Goal: Task Accomplishment & Management: Use online tool/utility

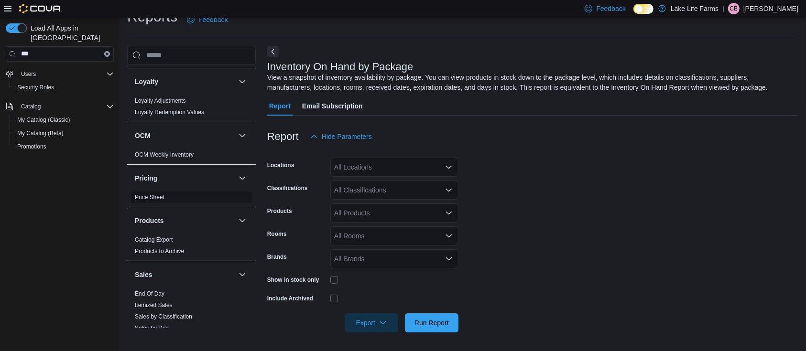
scroll to position [446, 0]
click at [158, 290] on link "End Of Day" at bounding box center [150, 291] width 30 height 7
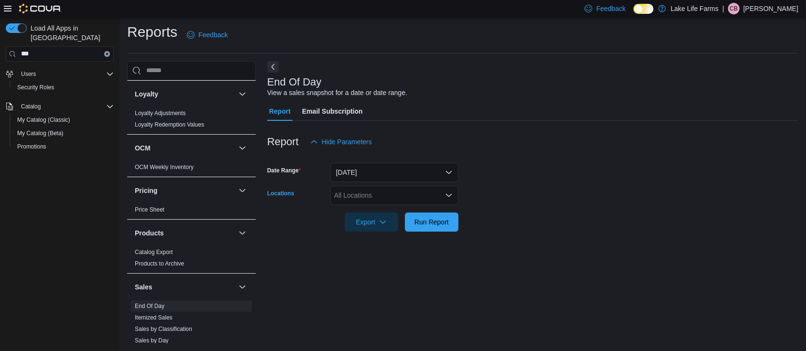
click at [405, 199] on div "All Locations" at bounding box center [394, 195] width 128 height 19
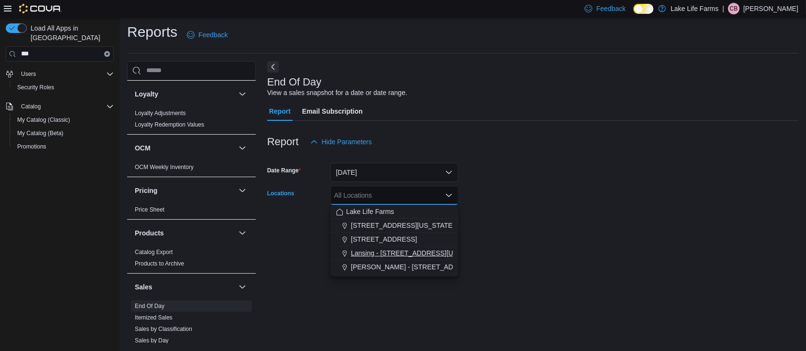
click at [411, 257] on span "Lansing - [STREET_ADDRESS][US_STATE]" at bounding box center [417, 254] width 133 height 10
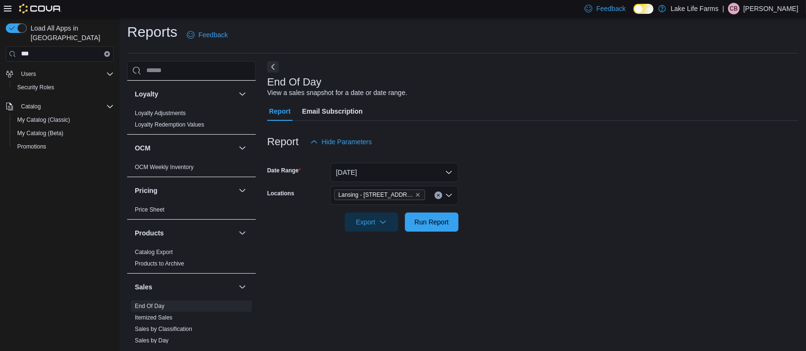
click at [628, 215] on form "Date Range [DATE] Locations [GEOGRAPHIC_DATA] - [STREET_ADDRESS][US_STATE] Expo…" at bounding box center [532, 192] width 531 height 80
click at [422, 225] on span "Run Report" at bounding box center [432, 222] width 34 height 10
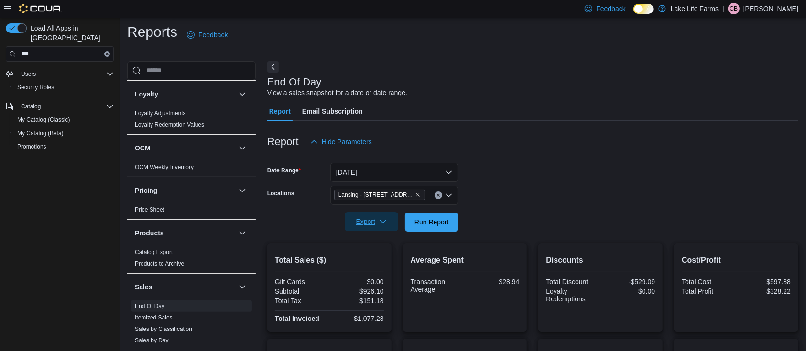
click at [373, 227] on span "Export" at bounding box center [371, 221] width 42 height 19
click at [372, 258] on span "Export to Pdf" at bounding box center [372, 261] width 43 height 8
drag, startPoint x: 356, startPoint y: 223, endPoint x: 361, endPoint y: 226, distance: 5.6
click at [357, 224] on span "Export" at bounding box center [371, 221] width 42 height 19
click at [390, 261] on span "Export to Pdf" at bounding box center [372, 261] width 43 height 8
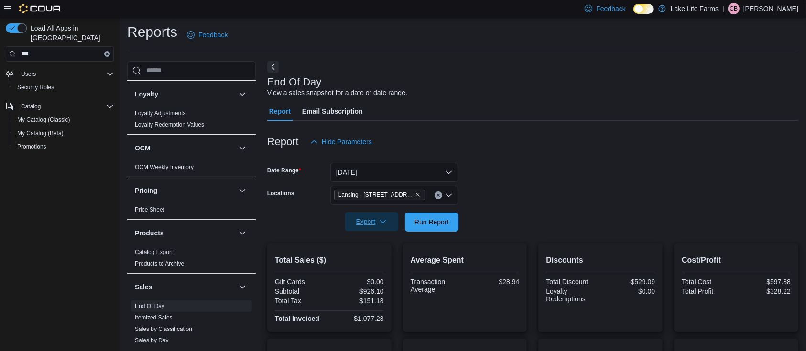
click at [375, 225] on span "Export" at bounding box center [371, 221] width 42 height 19
click at [383, 260] on span "Export to Pdf" at bounding box center [372, 261] width 43 height 8
